Goal: Communication & Community: Ask a question

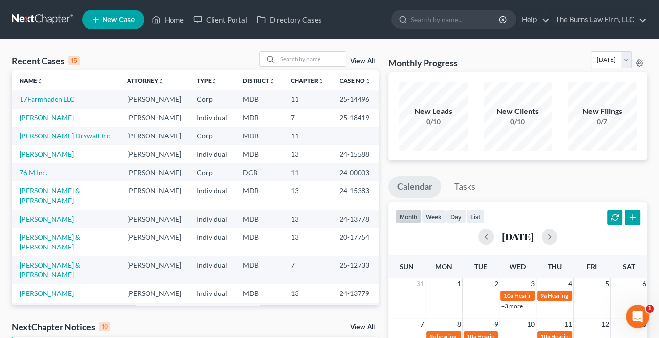
scroll to position [195, 0]
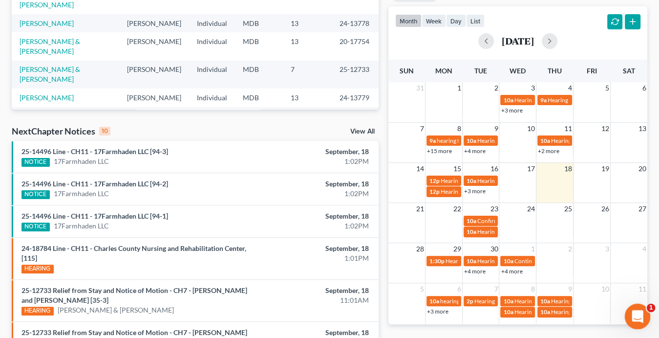
click at [634, 312] on icon "Open Intercom Messenger" at bounding box center [636, 315] width 16 height 16
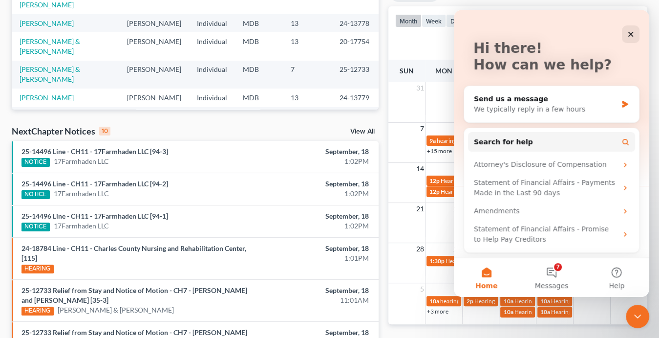
scroll to position [0, 0]
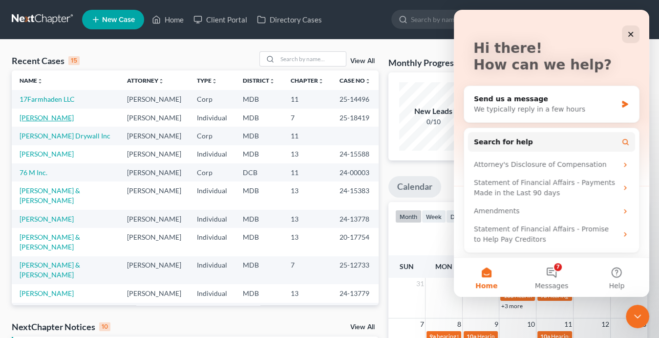
click at [43, 122] on link "[PERSON_NAME]" at bounding box center [47, 117] width 54 height 8
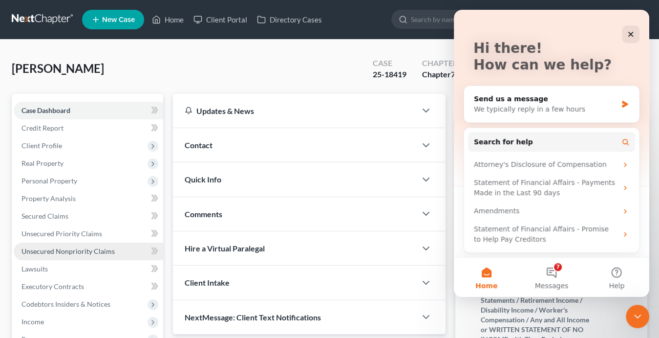
scroll to position [181, 0]
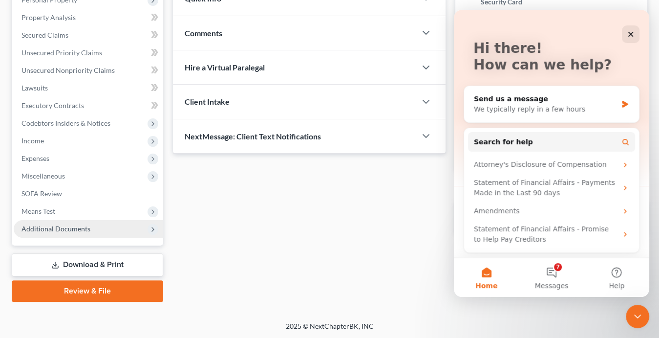
click at [62, 228] on span "Additional Documents" at bounding box center [55, 228] width 69 height 8
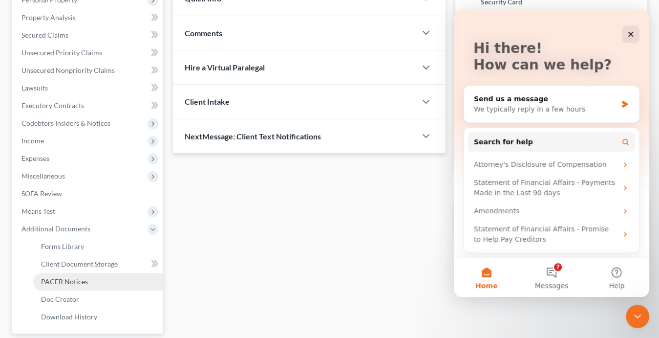
click at [71, 279] on span "PACER Notices" at bounding box center [64, 281] width 47 height 8
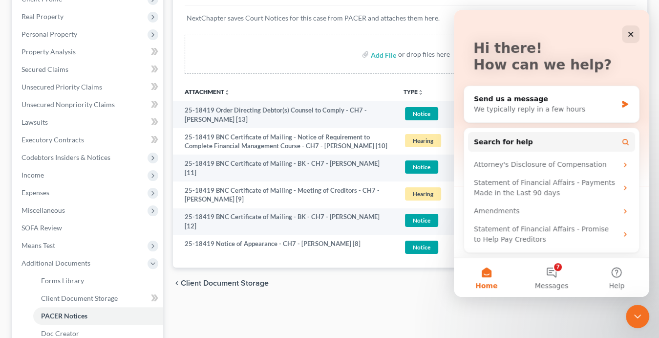
scroll to position [269, 0]
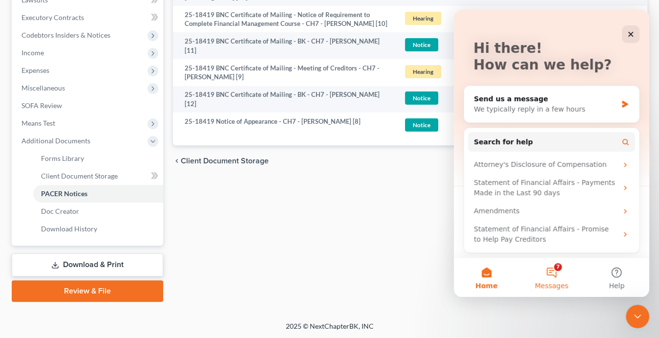
click at [551, 272] on button "7 Messages" at bounding box center [551, 276] width 65 height 39
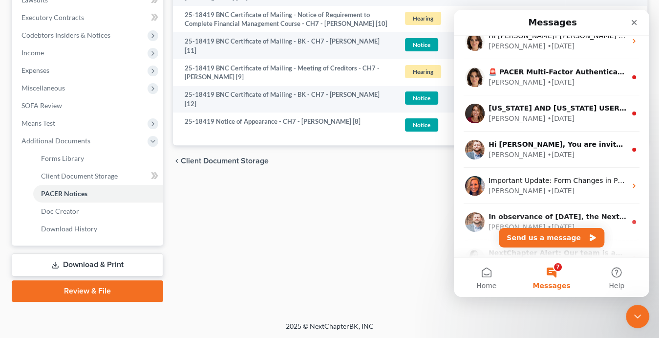
scroll to position [179, 0]
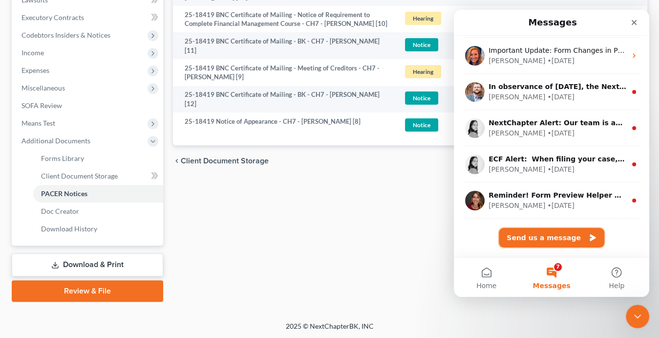
click at [531, 236] on button "Send us a message" at bounding box center [552, 238] width 106 height 20
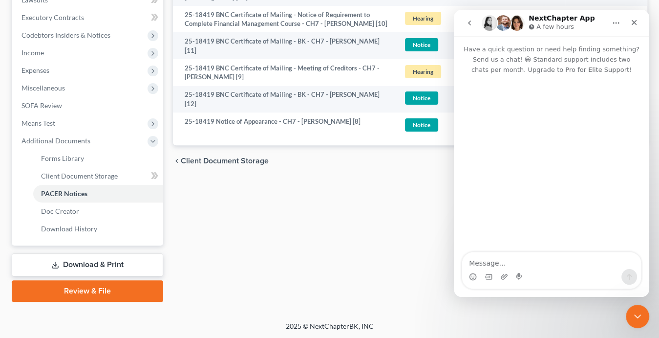
scroll to position [139, 0]
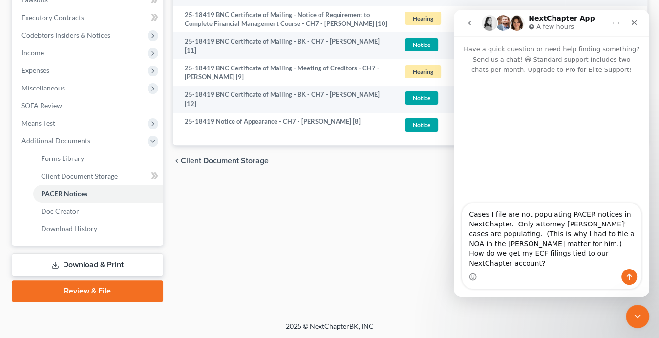
type textarea "Cases I file are not populating PACER notices in NextChapter. Only attorney [PE…"
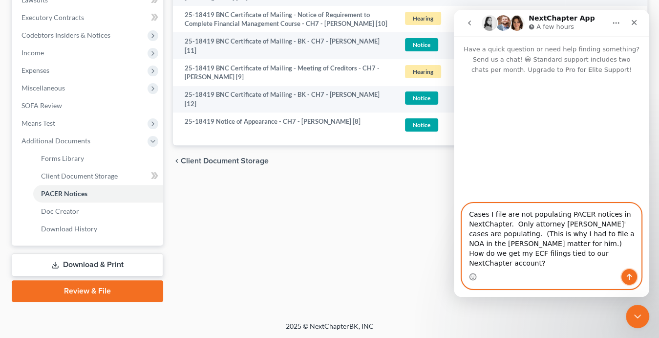
click at [630, 275] on icon "Send a message…" at bounding box center [629, 277] width 5 height 6
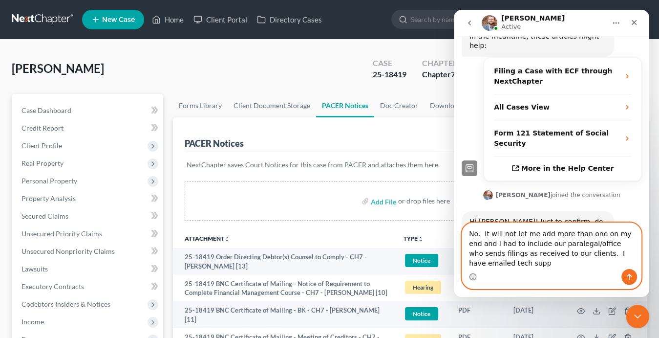
scroll to position [232, 0]
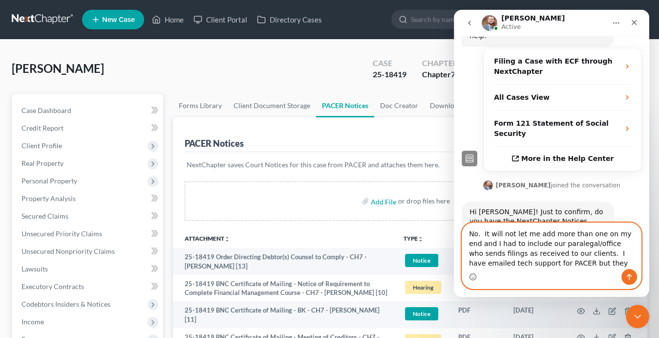
click at [527, 261] on textarea "No. It will not let me add more than one on my end and I had to include our par…" at bounding box center [551, 246] width 179 height 46
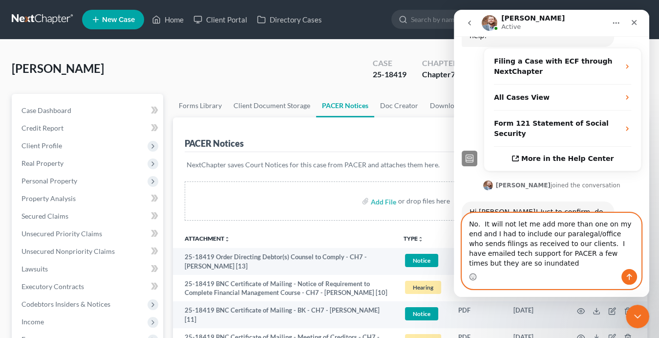
scroll to position [242, 0]
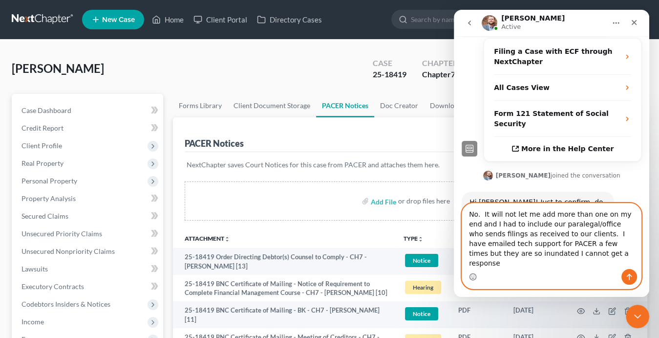
type textarea "No. It will not let me add more than one on my end and I had to include our par…"
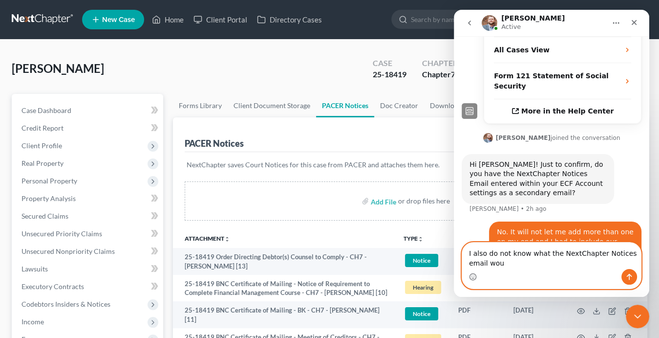
scroll to position [289, 0]
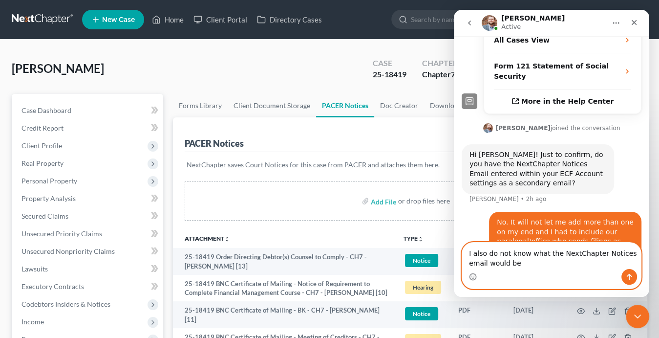
type textarea "I also do not know what the NextChapter Notices email would be."
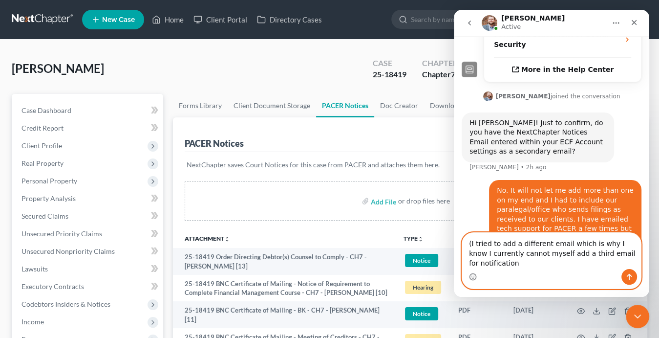
scroll to position [331, 0]
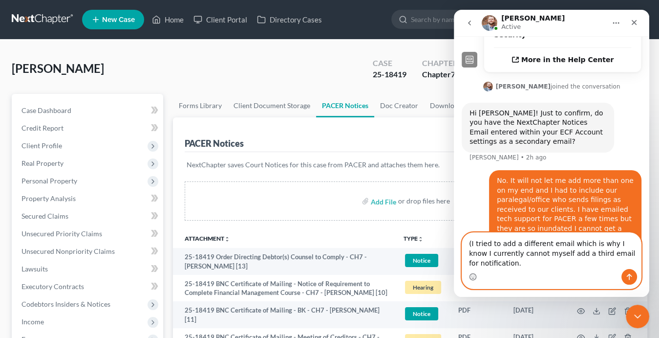
type textarea "(I tried to add a different email which is why I know I currently cannot myself…"
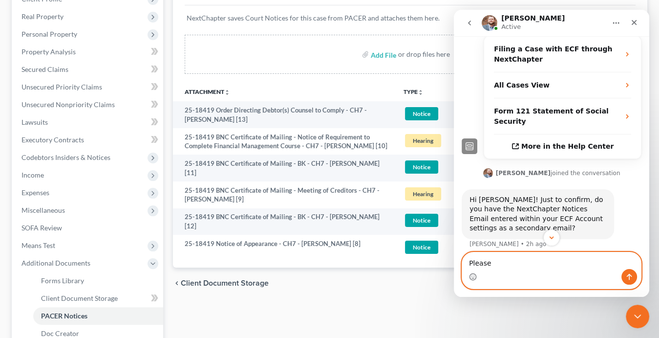
scroll to position [293, 0]
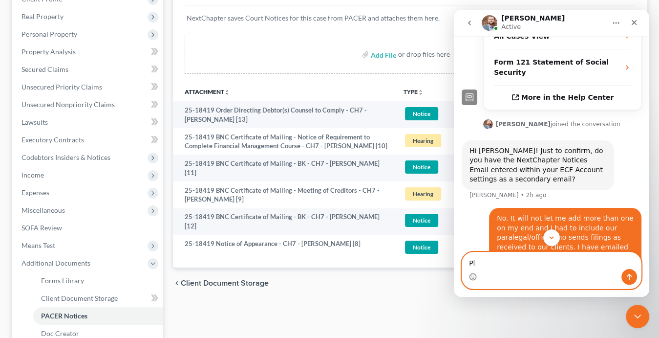
type textarea "P"
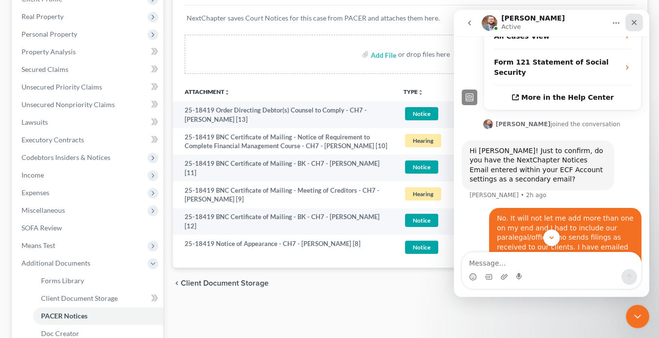
click at [634, 21] on icon "Close" at bounding box center [634, 22] width 5 height 5
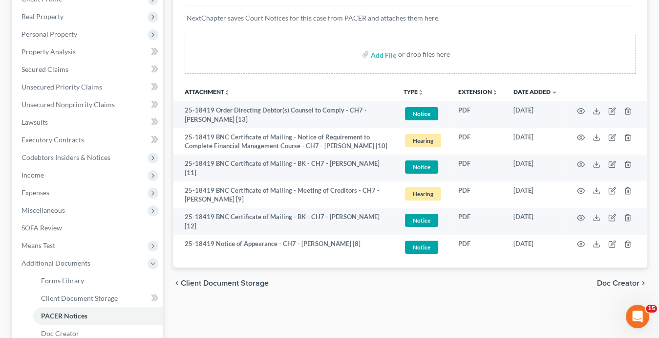
scroll to position [353, 0]
